Goal: Information Seeking & Learning: Learn about a topic

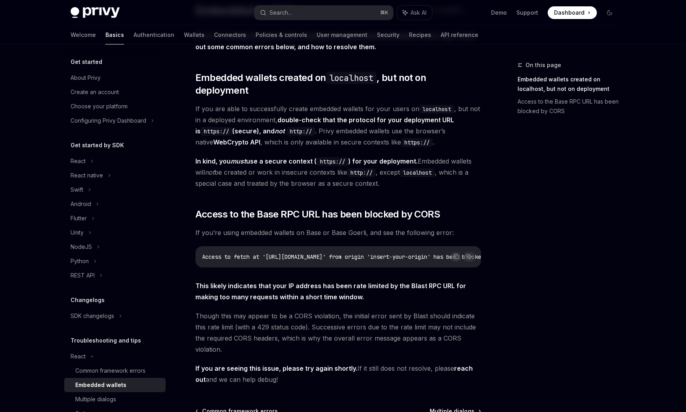
scroll to position [73, 0]
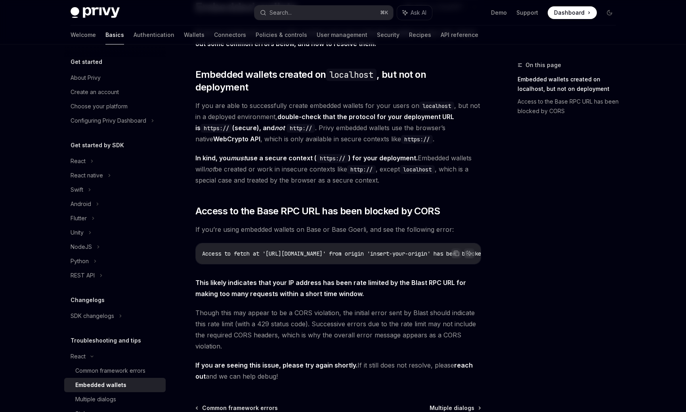
click at [553, 145] on div "On this page Embedded wallets created on localhost, but not on deployment Acces…" at bounding box center [562, 235] width 121 height 351
click at [540, 150] on div "On this page Embedded wallets created on localhost, but not on deployment Acces…" at bounding box center [562, 235] width 121 height 351
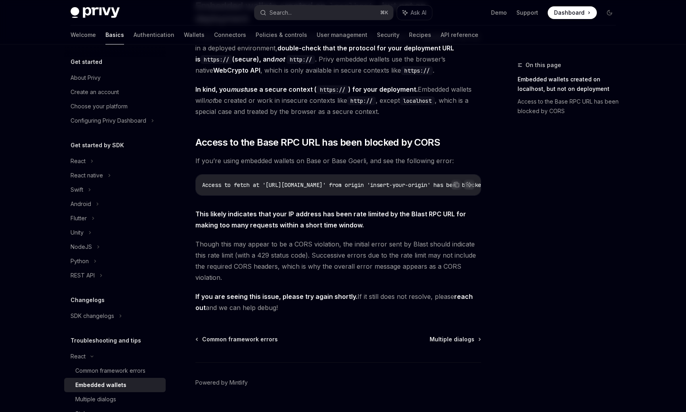
scroll to position [142, 0]
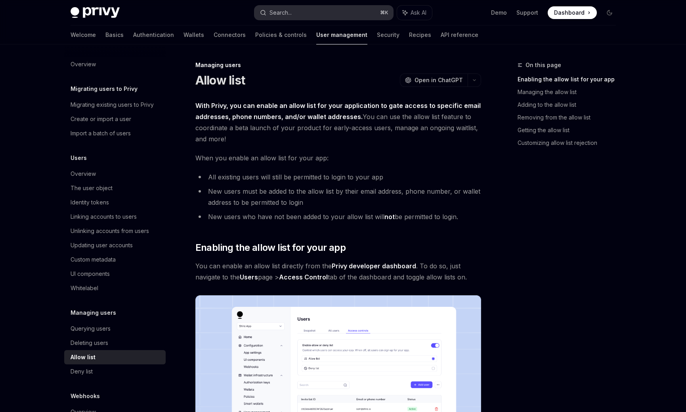
click at [295, 9] on button "Search... ⌘ K" at bounding box center [324, 13] width 139 height 14
click at [326, 13] on button "Search... ⌘ K" at bounding box center [324, 13] width 139 height 14
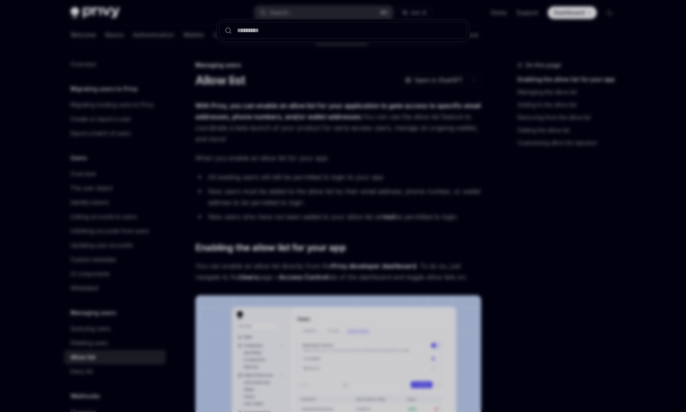
type input "**********"
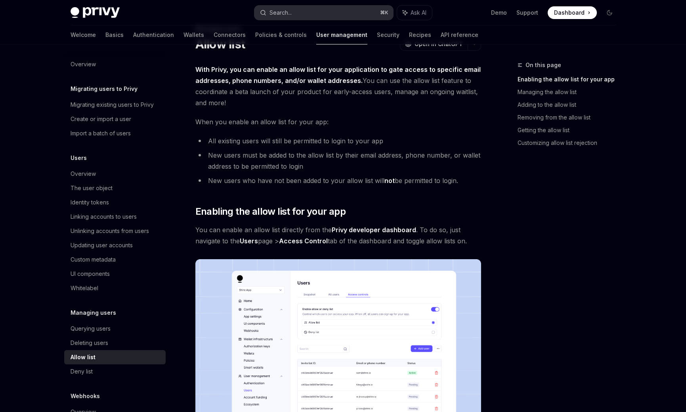
scroll to position [44, 0]
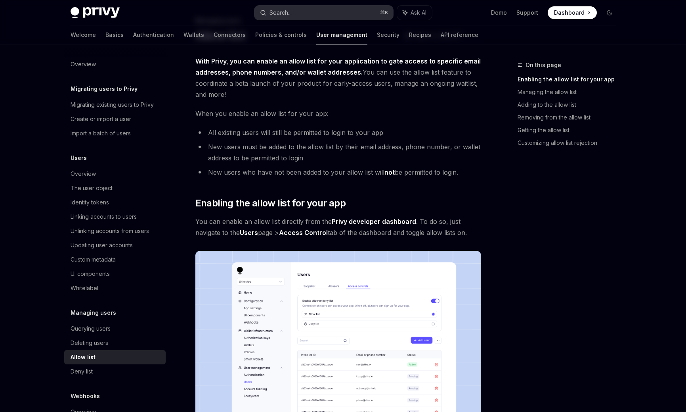
click at [313, 10] on button "Search... ⌘ K" at bounding box center [324, 13] width 139 height 14
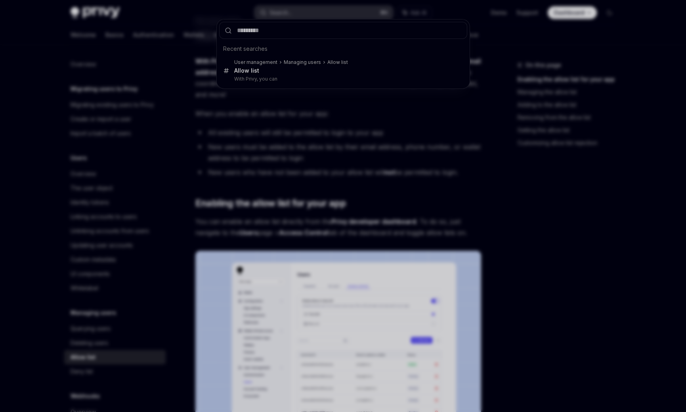
type input "**********"
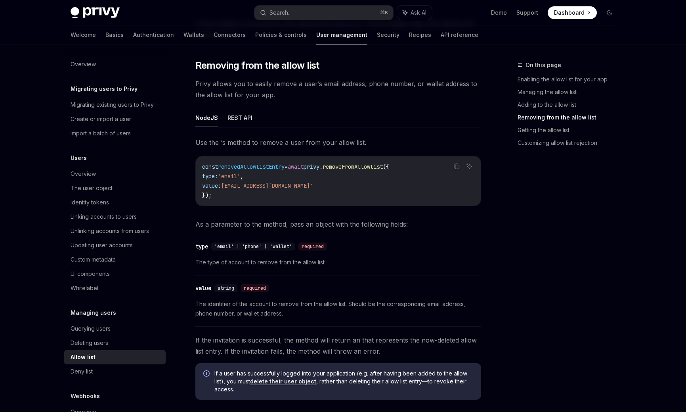
scroll to position [944, 0]
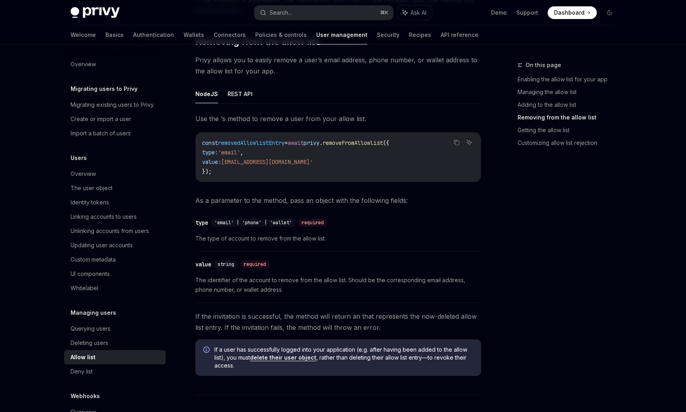
click at [255, 6] on button "Search... ⌘ K" at bounding box center [324, 13] width 139 height 14
